Goal: Task Accomplishment & Management: Manage account settings

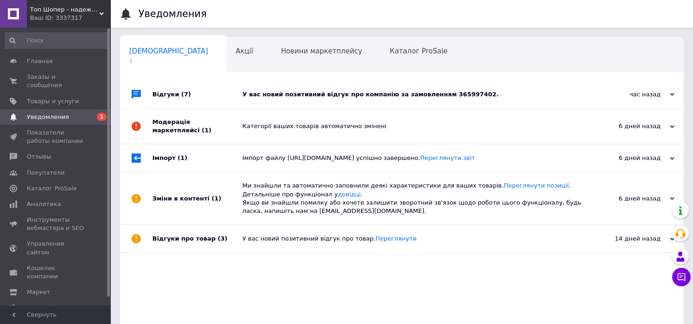
click at [300, 94] on div "У вас новий позитивний відгук про компанію за замовленням 365997402." at bounding box center [412, 94] width 340 height 8
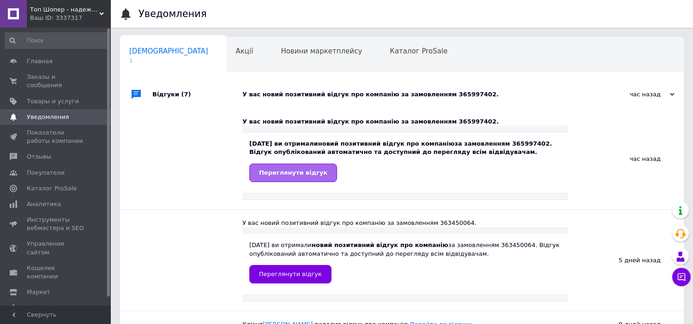
click at [273, 173] on span "Переглянути відгук" at bounding box center [293, 172] width 68 height 7
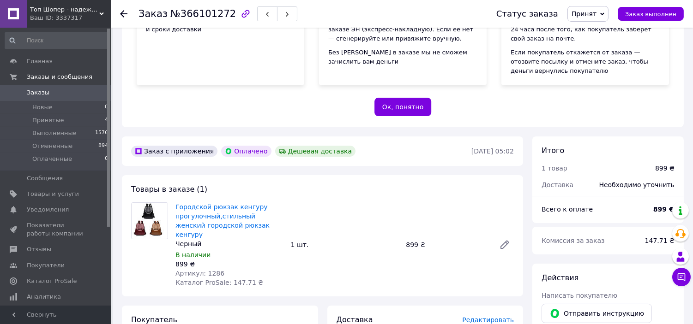
scroll to position [256, 0]
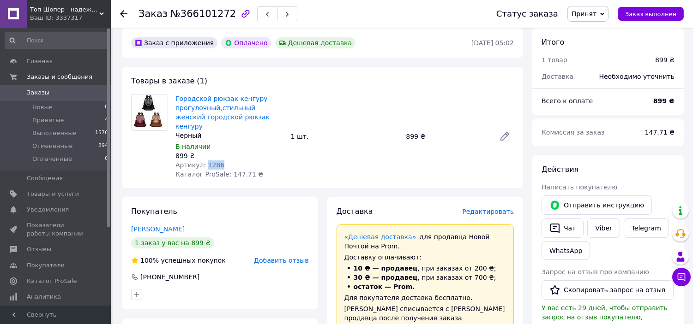
drag, startPoint x: 225, startPoint y: 156, endPoint x: 203, endPoint y: 155, distance: 22.2
click at [203, 161] on div "Артикул: 1286" at bounding box center [229, 165] width 108 height 9
copy span "1286"
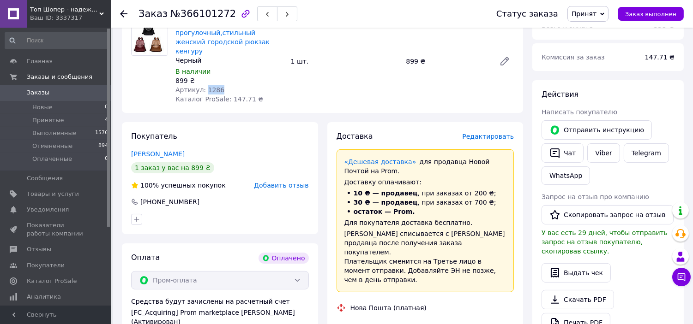
scroll to position [410, 0]
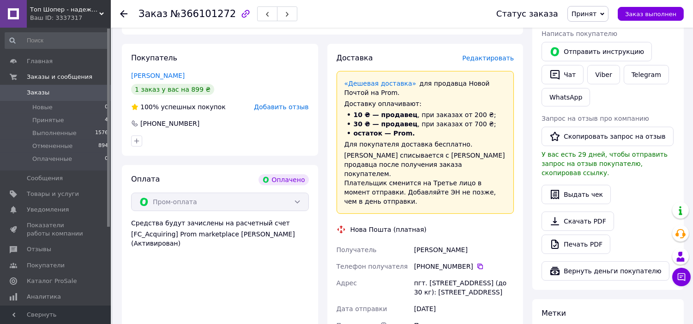
drag, startPoint x: 474, startPoint y: 273, endPoint x: 404, endPoint y: 229, distance: 82.0
click at [404, 242] on div "Получатель [PERSON_NAME] Телефон получателя [PHONE_NUMBER]   [GEOGRAPHIC_DATA] …" at bounding box center [425, 301] width 181 height 118
copy div "Получатель [PERSON_NAME] Телефон получателя [PHONE_NUMBER]   [GEOGRAPHIC_DATA] …"
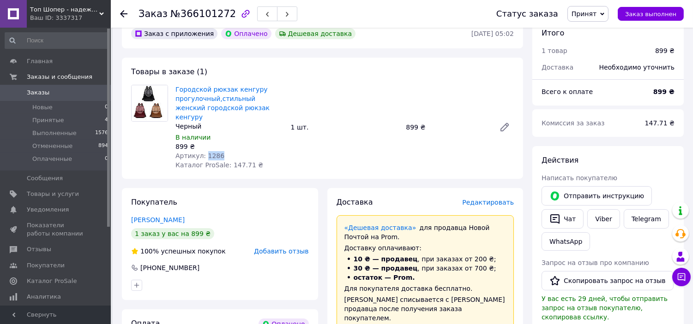
scroll to position [256, 0]
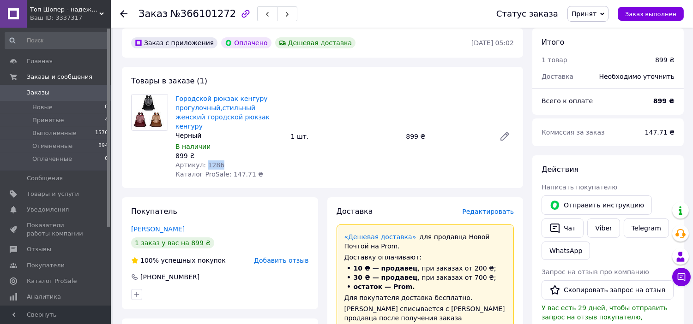
drag, startPoint x: 210, startPoint y: 154, endPoint x: 204, endPoint y: 156, distance: 7.2
click at [204, 161] on div "Артикул: 1286" at bounding box center [229, 165] width 108 height 9
copy span "1286"
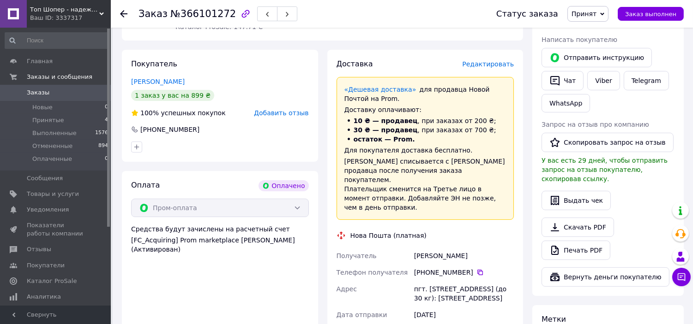
scroll to position [513, 0]
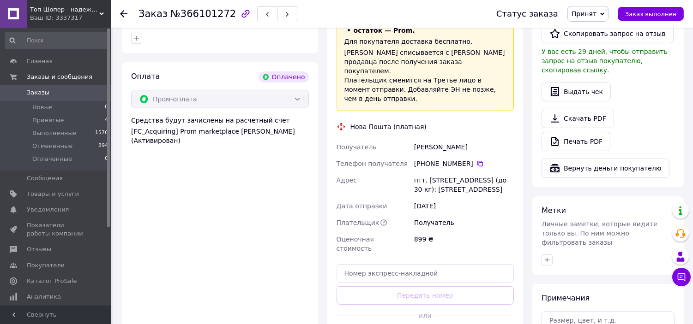
drag, startPoint x: 468, startPoint y: 131, endPoint x: 396, endPoint y: 132, distance: 72.5
click at [396, 139] on div "Получатель [PERSON_NAME] Телефон получателя [PHONE_NUMBER]   [GEOGRAPHIC_DATA] …" at bounding box center [425, 198] width 181 height 118
copy div "Получатель [PERSON_NAME]"
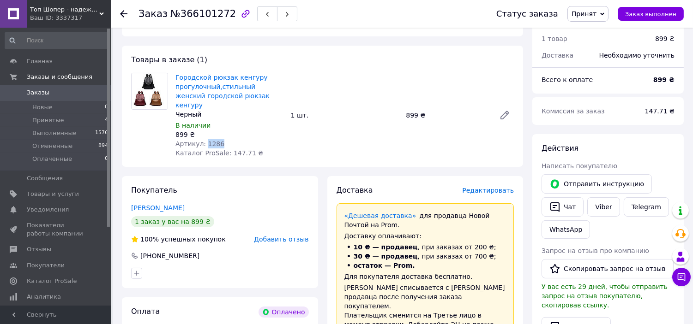
scroll to position [256, 0]
